Goal: Entertainment & Leisure: Consume media (video, audio)

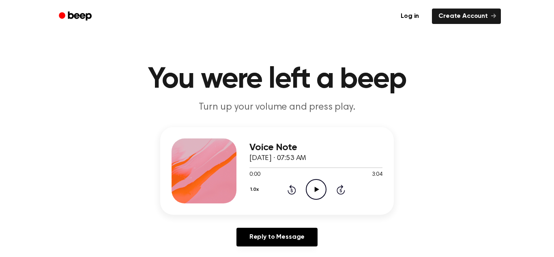
click at [319, 195] on icon "Play Audio" at bounding box center [316, 189] width 21 height 21
click at [317, 192] on icon at bounding box center [316, 188] width 4 height 5
click at [317, 192] on icon "Play Audio" at bounding box center [316, 189] width 21 height 21
click at [317, 192] on icon at bounding box center [316, 188] width 4 height 5
click at [315, 189] on icon at bounding box center [316, 188] width 4 height 5
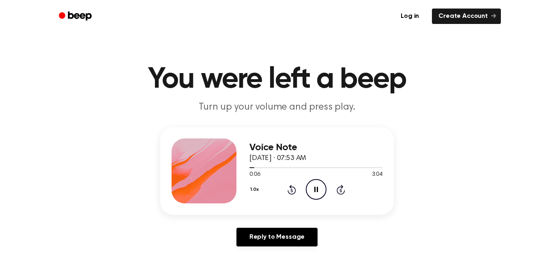
click at [319, 189] on icon "Pause Audio" at bounding box center [316, 189] width 21 height 21
click at [319, 189] on icon "Play Audio" at bounding box center [316, 189] width 21 height 21
click at [319, 189] on icon "Pause Audio" at bounding box center [316, 189] width 21 height 21
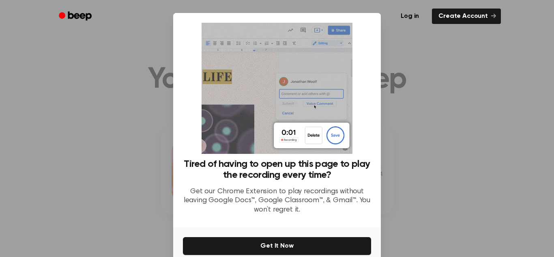
click at [319, 189] on p "Get our Chrome Extension to play recordings without leaving Google Docs™, Googl…" at bounding box center [277, 201] width 188 height 28
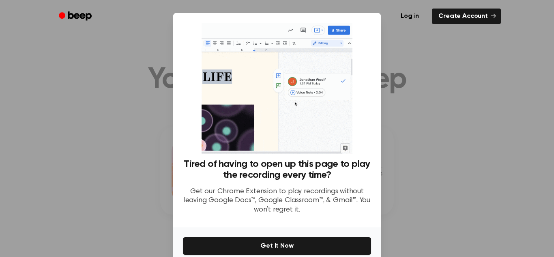
click at [319, 189] on p "Get our Chrome Extension to play recordings without leaving Google Docs™, Googl…" at bounding box center [277, 201] width 188 height 28
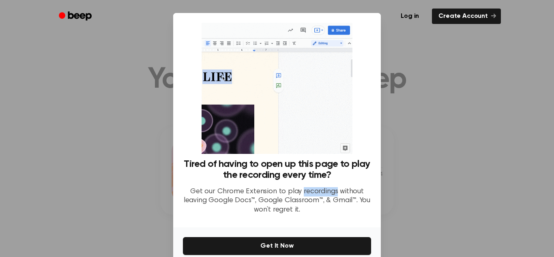
click at [319, 189] on p "Get our Chrome Extension to play recordings without leaving Google Docs™, Googl…" at bounding box center [277, 201] width 188 height 28
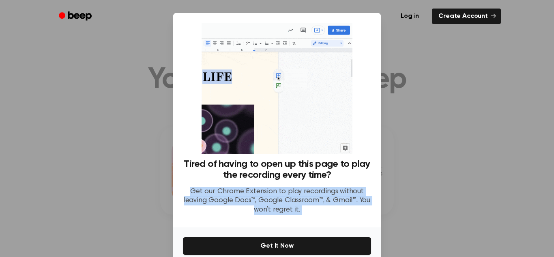
click at [319, 189] on p "Get our Chrome Extension to play recordings without leaving Google Docs™, Googl…" at bounding box center [277, 201] width 188 height 28
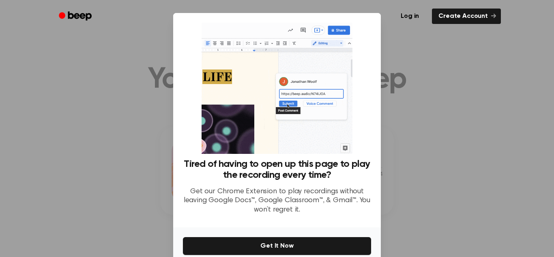
click at [423, 162] on div at bounding box center [277, 128] width 554 height 257
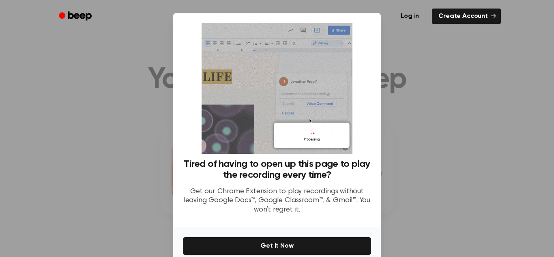
click at [423, 162] on div at bounding box center [277, 128] width 554 height 257
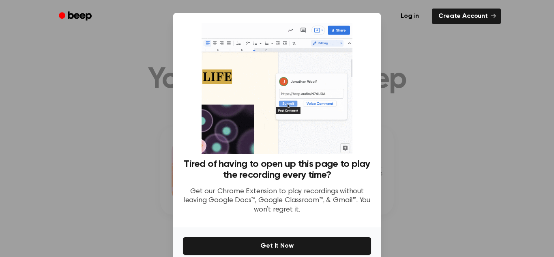
click at [423, 162] on div at bounding box center [277, 128] width 554 height 257
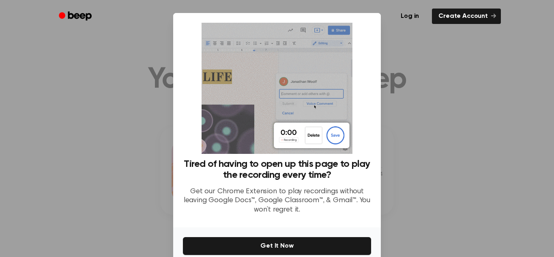
click at [423, 162] on div at bounding box center [277, 128] width 554 height 257
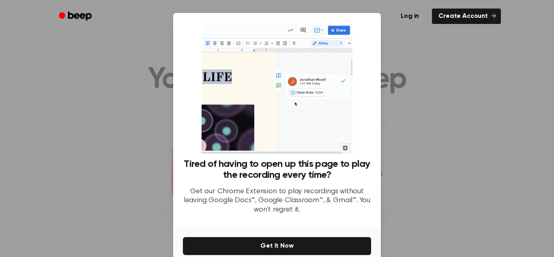
click at [423, 162] on div at bounding box center [277, 128] width 554 height 257
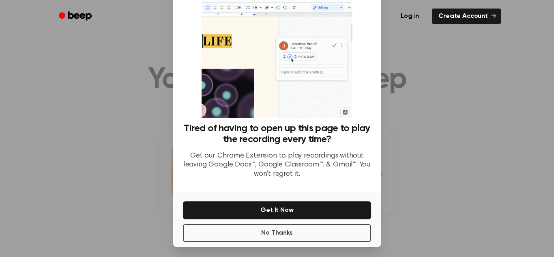
scroll to position [39, 0]
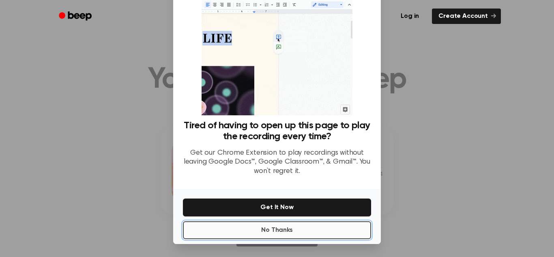
click at [197, 228] on button "No Thanks" at bounding box center [277, 230] width 188 height 18
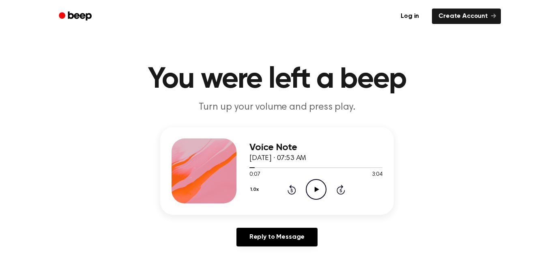
click at [319, 186] on icon "Play Audio" at bounding box center [316, 189] width 21 height 21
click at [319, 186] on icon "Pause Audio" at bounding box center [316, 189] width 21 height 21
click at [319, 186] on icon "Play Audio" at bounding box center [316, 189] width 21 height 21
click at [319, 187] on icon "Pause Audio" at bounding box center [316, 189] width 21 height 21
click at [315, 187] on icon "Play Audio" at bounding box center [316, 189] width 21 height 21
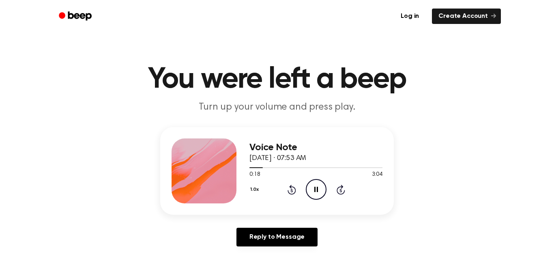
click at [315, 187] on icon "Pause Audio" at bounding box center [316, 189] width 21 height 21
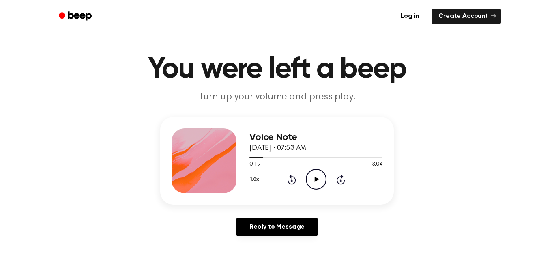
scroll to position [0, 0]
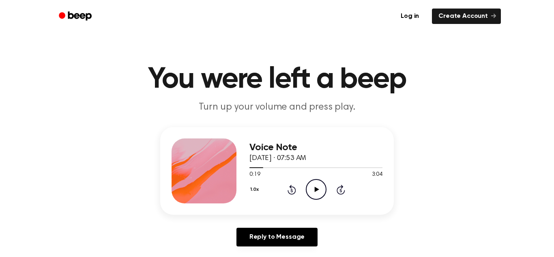
click at [313, 186] on icon "Play Audio" at bounding box center [316, 189] width 21 height 21
click at [313, 186] on icon "Pause Audio" at bounding box center [316, 189] width 21 height 21
click at [313, 186] on icon "Play Audio" at bounding box center [316, 189] width 21 height 21
click at [366, 186] on div "1.0x Rewind 5 seconds Pause Audio Skip 5 seconds" at bounding box center [315, 189] width 133 height 21
click at [313, 188] on icon "Pause Audio" at bounding box center [316, 189] width 21 height 21
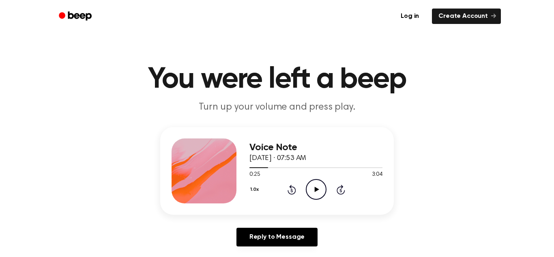
click at [314, 187] on icon at bounding box center [316, 188] width 4 height 5
click at [319, 188] on icon "Play Audio" at bounding box center [316, 189] width 21 height 21
click at [315, 190] on icon "Pause Audio" at bounding box center [316, 189] width 21 height 21
click at [315, 190] on icon at bounding box center [316, 188] width 4 height 5
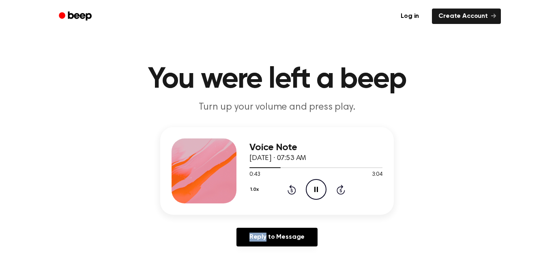
click at [315, 190] on icon "Pause Audio" at bounding box center [316, 189] width 21 height 21
click at [315, 190] on icon at bounding box center [316, 188] width 4 height 5
click at [370, 186] on div "1.0x Rewind 5 seconds Pause Audio Skip 5 seconds" at bounding box center [315, 189] width 133 height 21
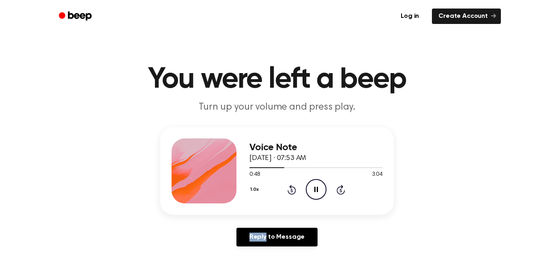
click at [370, 186] on div "1.0x Rewind 5 seconds Pause Audio Skip 5 seconds" at bounding box center [315, 189] width 133 height 21
click at [315, 186] on icon "Pause Audio" at bounding box center [316, 189] width 21 height 21
click at [315, 186] on icon "Play Audio" at bounding box center [316, 189] width 21 height 21
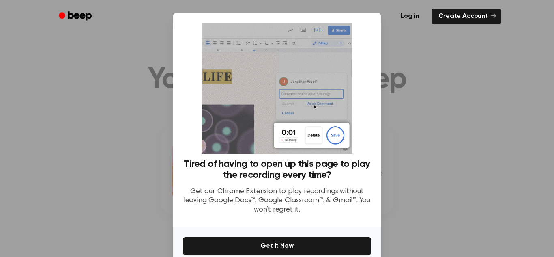
scroll to position [39, 0]
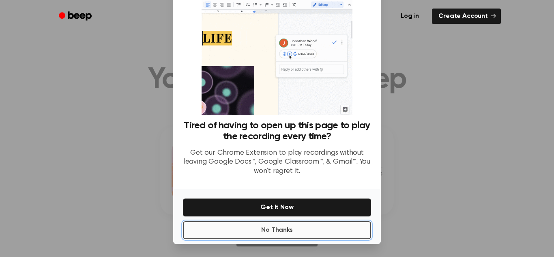
click at [190, 237] on button "No Thanks" at bounding box center [277, 230] width 188 height 18
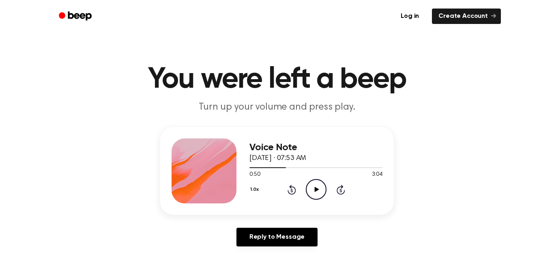
click at [313, 190] on icon "Play Audio" at bounding box center [316, 189] width 21 height 21
click at [313, 190] on icon "Pause Audio" at bounding box center [316, 189] width 21 height 21
click at [313, 190] on icon "Play Audio" at bounding box center [316, 189] width 21 height 21
click at [313, 194] on icon "Pause Audio" at bounding box center [316, 189] width 21 height 21
click at [313, 194] on icon "Play Audio" at bounding box center [316, 189] width 21 height 21
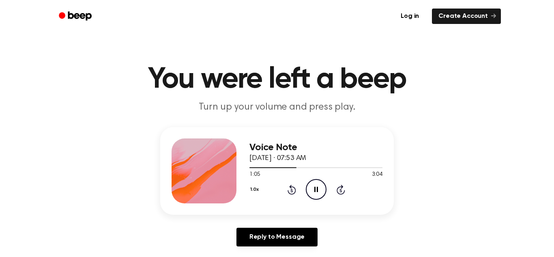
click at [313, 194] on icon "Pause Audio" at bounding box center [316, 189] width 21 height 21
click at [436, 179] on div "Voice Note [DATE] · 07:53 AM 1:05 3:04 Your browser does not support the [objec…" at bounding box center [277, 190] width 534 height 126
click at [427, 176] on div "Voice Note [DATE] · 07:53 AM 1:05 3:04 Your browser does not support the [objec…" at bounding box center [277, 190] width 534 height 126
click at [314, 188] on icon at bounding box center [316, 188] width 4 height 5
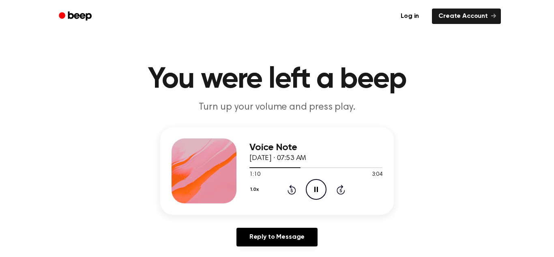
click at [314, 188] on icon at bounding box center [316, 188] width 4 height 5
click at [314, 189] on icon at bounding box center [316, 188] width 4 height 5
